Goal: Share content

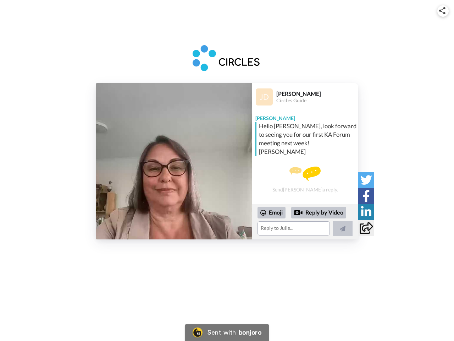
click at [443, 11] on img at bounding box center [443, 10] width 6 height 7
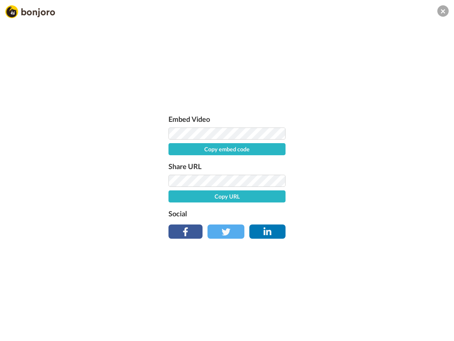
click at [174, 161] on label "Share URL" at bounding box center [227, 165] width 117 height 11
click at [305, 222] on div "Embed Video Copy embed code Share URL Copy URL Social" at bounding box center [227, 208] width 454 height 341
click at [272, 212] on label "Social" at bounding box center [227, 213] width 117 height 11
click at [319, 213] on div "Embed Video Copy embed code Share URL Copy URL Social" at bounding box center [227, 208] width 454 height 341
click at [343, 229] on div "Embed Video Copy embed code Share URL Copy URL Social" at bounding box center [227, 208] width 454 height 341
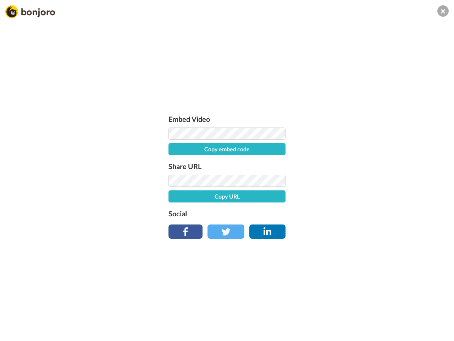
click at [366, 180] on div "Embed Video Copy embed code Share URL Copy URL Social" at bounding box center [227, 208] width 454 height 341
click at [366, 196] on div "Embed Video Copy embed code Share URL Copy URL Social" at bounding box center [227, 208] width 454 height 341
click at [366, 212] on div "Embed Video Copy embed code Share URL Copy URL Social" at bounding box center [227, 208] width 454 height 341
click at [366, 228] on div "Embed Video Copy embed code Share URL Copy URL Social" at bounding box center [227, 208] width 454 height 341
